Goal: Find specific page/section: Find specific page/section

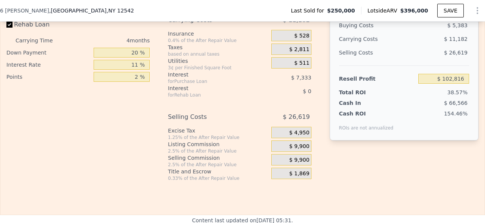
scroll to position [1018, 0]
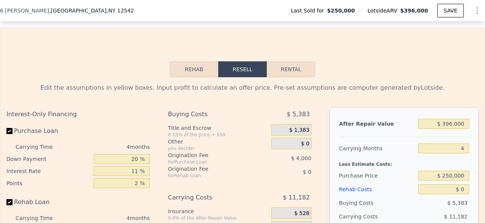
click at [195, 76] on button "Rehab" at bounding box center [194, 69] width 49 height 16
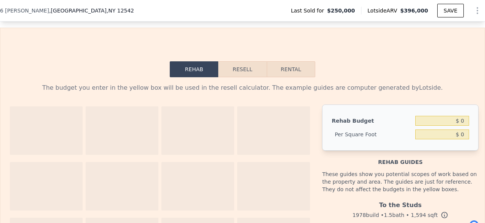
click at [235, 68] on button "Resell" at bounding box center [242, 69] width 48 height 16
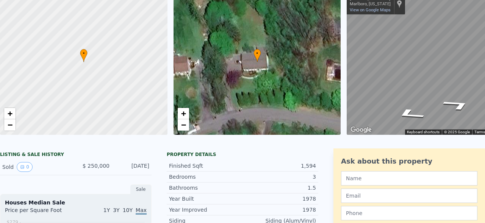
scroll to position [0, 0]
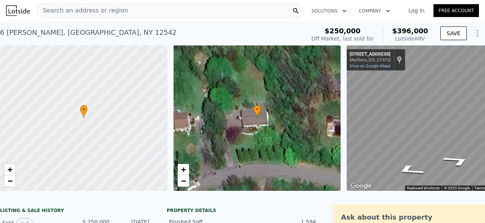
click at [81, 14] on span "Search an address or region" at bounding box center [82, 10] width 91 height 9
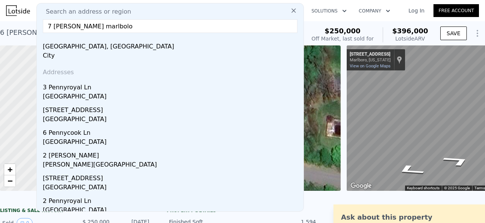
drag, startPoint x: 83, startPoint y: 27, endPoint x: 74, endPoint y: 27, distance: 9.5
click at [74, 27] on input "7 [PERSON_NAME] marlbolo" at bounding box center [170, 26] width 255 height 14
click at [113, 27] on input "7 [PERSON_NAME] ln marlbolo" at bounding box center [170, 26] width 255 height 14
type input "7 [PERSON_NAME] ln marlboro"
click at [262, 9] on div "Search an address or region" at bounding box center [170, 11] width 261 height 9
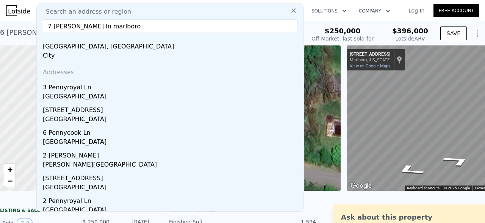
click at [297, 11] on icon at bounding box center [294, 11] width 8 height 8
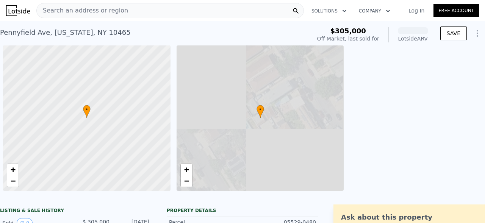
scroll to position [0, 3]
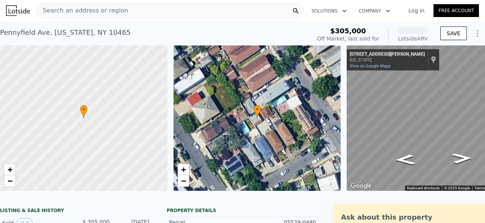
click at [127, 8] on div "Search an address or region" at bounding box center [170, 10] width 268 height 15
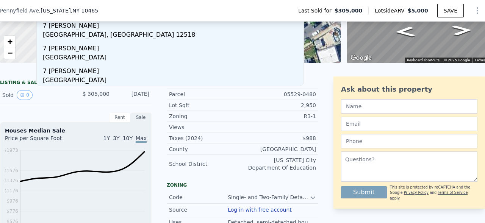
scroll to position [52, 0]
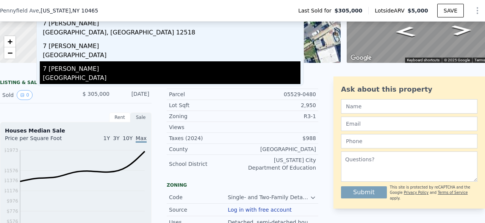
type input "[STREET_ADDRESS][PERSON_NAME]"
click at [135, 70] on div "7 [PERSON_NAME]" at bounding box center [172, 67] width 258 height 12
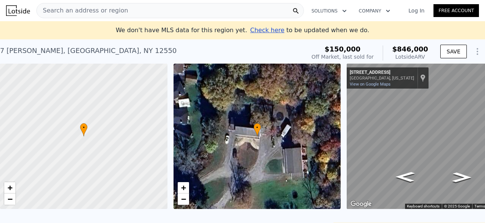
click at [134, 0] on nav "Search an address or region Solutions Company Open main menu Log In Free Account" at bounding box center [242, 10] width 485 height 21
click at [134, 7] on div "Search an address or region" at bounding box center [170, 10] width 268 height 15
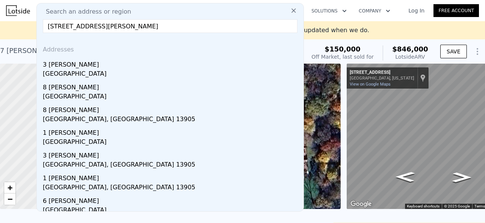
drag, startPoint x: 83, startPoint y: 28, endPoint x: 72, endPoint y: 28, distance: 10.6
click at [72, 28] on input "7 penny lane marlboro ny" at bounding box center [170, 26] width 255 height 14
drag, startPoint x: 127, startPoint y: 24, endPoint x: 85, endPoint y: 25, distance: 41.7
click at [85, 25] on input "7 penny lane marlboro ny" at bounding box center [170, 26] width 255 height 14
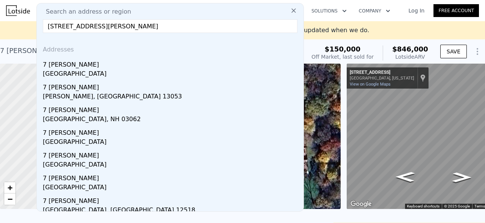
paste input "12542"
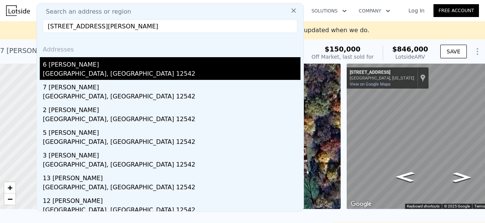
type input "7 penny lane 12542"
click at [137, 70] on div "Ulster County, NY 12542" at bounding box center [172, 74] width 258 height 11
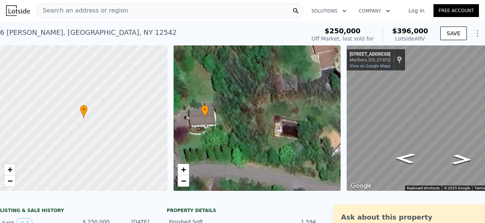
drag, startPoint x: 321, startPoint y: 119, endPoint x: 266, endPoint y: 118, distance: 54.2
click at [267, 118] on div "• + −" at bounding box center [257, 118] width 167 height 146
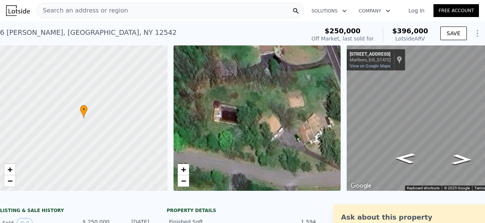
click at [361, 108] on div "• + − • + − ← Move left → Move right ↑ Move up ↓ Move down + Zoom in - Zoom out…" at bounding box center [242, 118] width 485 height 146
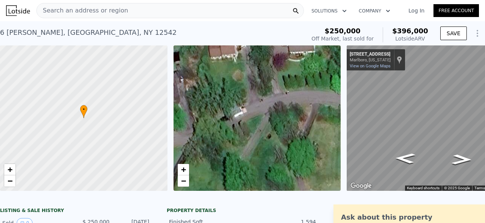
drag, startPoint x: 265, startPoint y: 118, endPoint x: 299, endPoint y: 66, distance: 62.6
click at [299, 66] on div "• + −" at bounding box center [257, 118] width 167 height 146
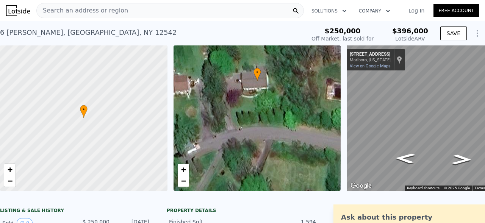
drag, startPoint x: 292, startPoint y: 137, endPoint x: 244, endPoint y: 173, distance: 59.5
click at [245, 173] on div "• + −" at bounding box center [257, 118] width 167 height 146
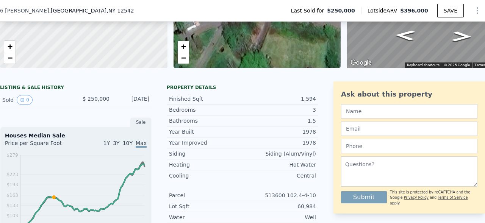
scroll to position [3, 0]
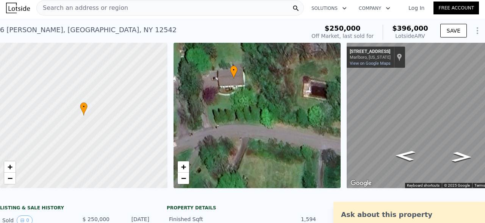
drag, startPoint x: 281, startPoint y: 87, endPoint x: 190, endPoint y: 87, distance: 91.0
click at [190, 87] on div "• + −" at bounding box center [257, 116] width 167 height 146
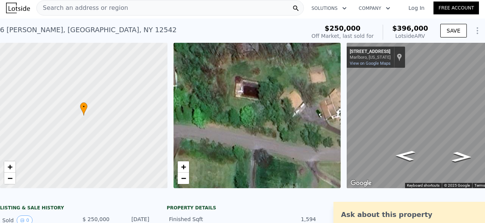
click at [229, 85] on div "• + −" at bounding box center [257, 116] width 167 height 146
click at [253, 91] on div "• + −" at bounding box center [257, 116] width 167 height 146
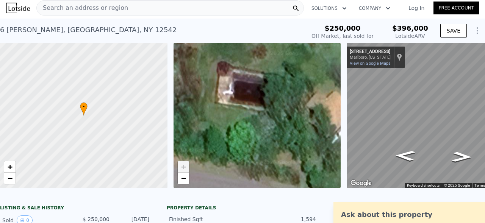
click at [301, 101] on div "• + −" at bounding box center [257, 116] width 167 height 146
click at [182, 174] on span "−" at bounding box center [183, 178] width 5 height 9
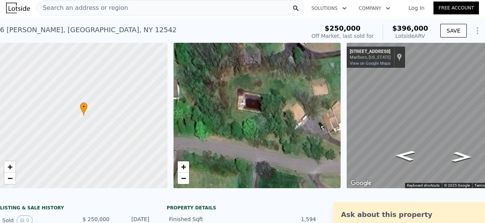
click at [27, 8] on img at bounding box center [18, 8] width 24 height 11
